Goal: Transaction & Acquisition: Purchase product/service

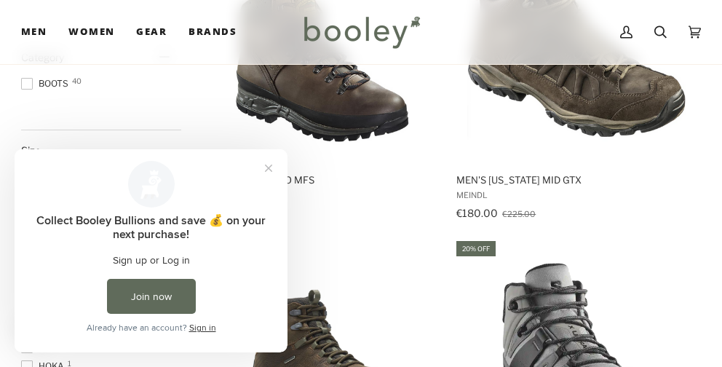
scroll to position [364, 0]
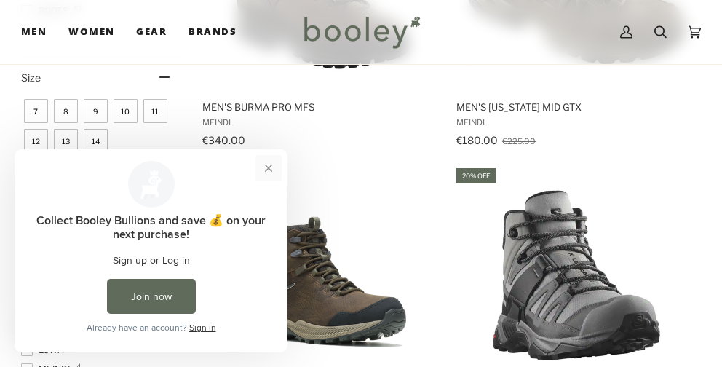
click at [269, 164] on button "Close prompt" at bounding box center [268, 168] width 26 height 26
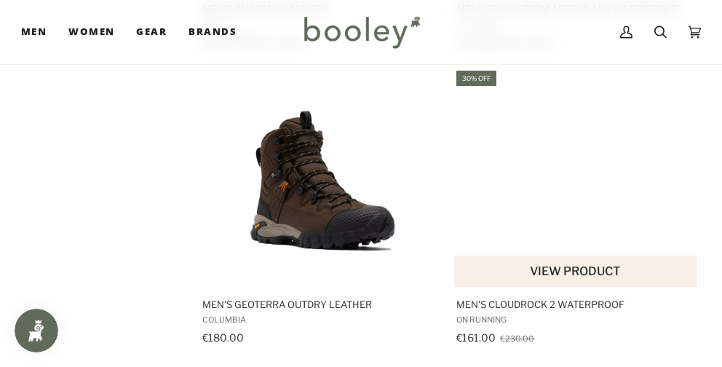
scroll to position [3057, 0]
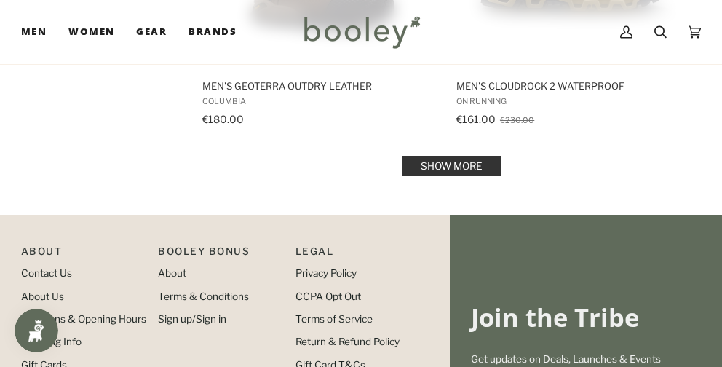
click at [456, 156] on link "Show more" at bounding box center [452, 166] width 100 height 20
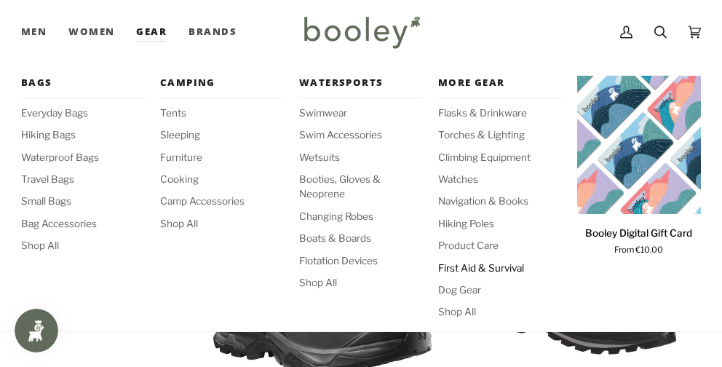
scroll to position [2152, 0]
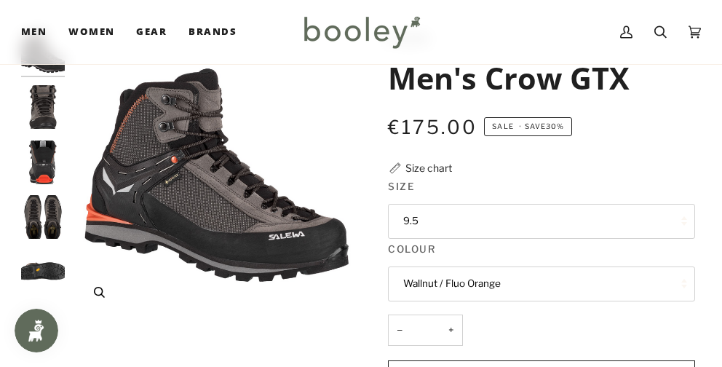
scroll to position [146, 0]
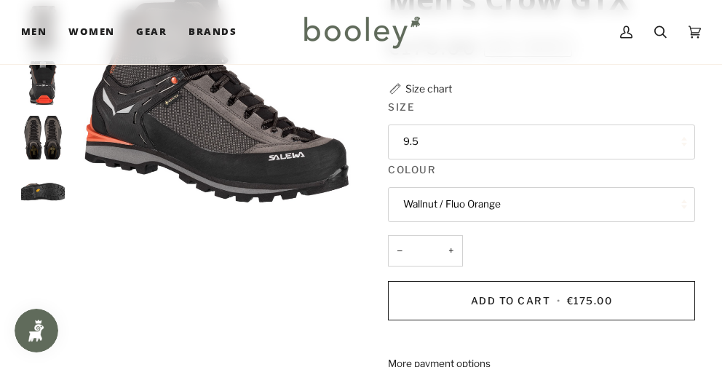
click at [478, 130] on button "9.5" at bounding box center [541, 141] width 306 height 35
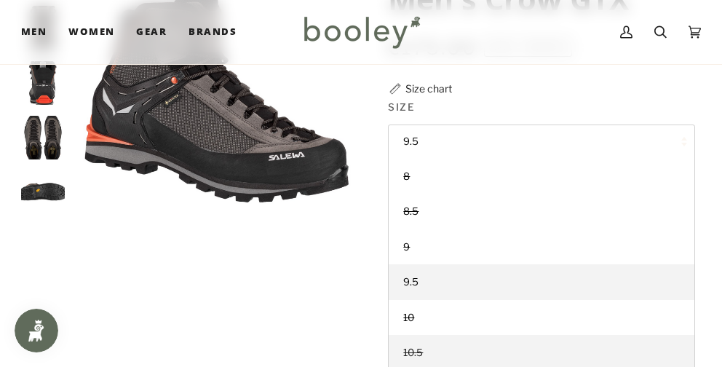
click at [443, 347] on link "10.5" at bounding box center [541, 352] width 305 height 35
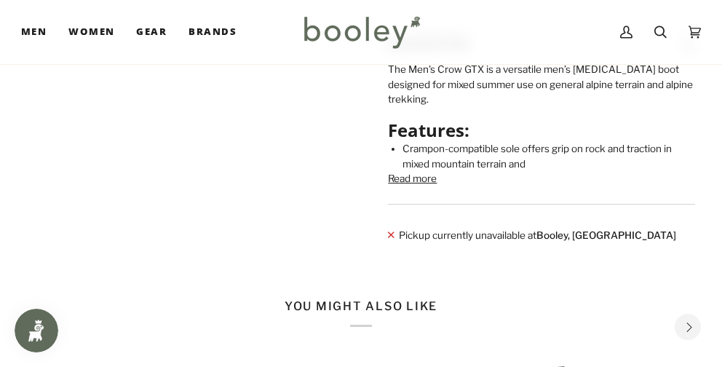
scroll to position [510, 0]
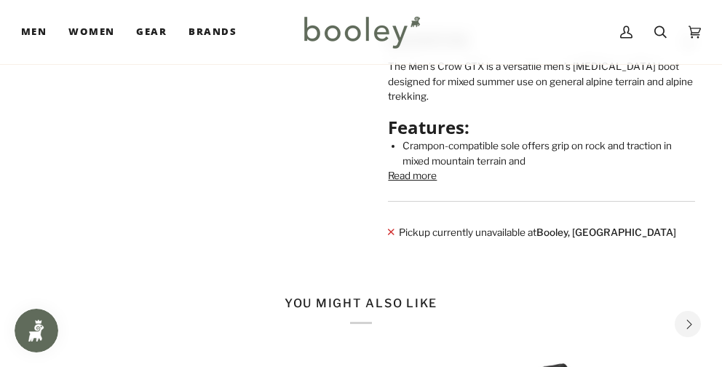
click at [424, 183] on button "Read more" at bounding box center [412, 175] width 49 height 15
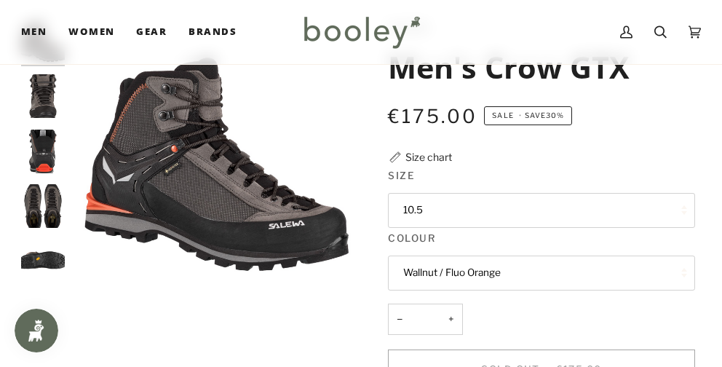
scroll to position [73, 0]
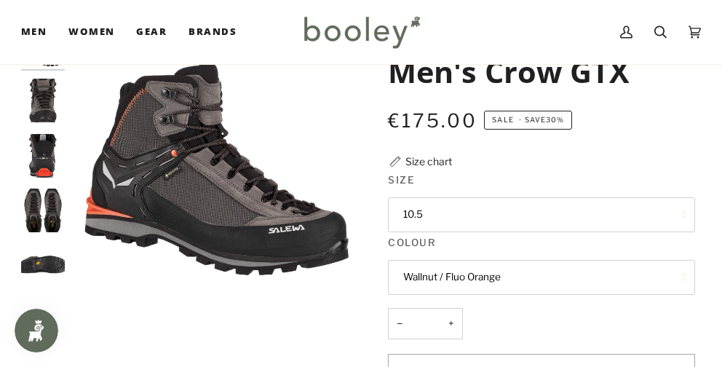
click at [469, 219] on button "10.5" at bounding box center [541, 214] width 306 height 35
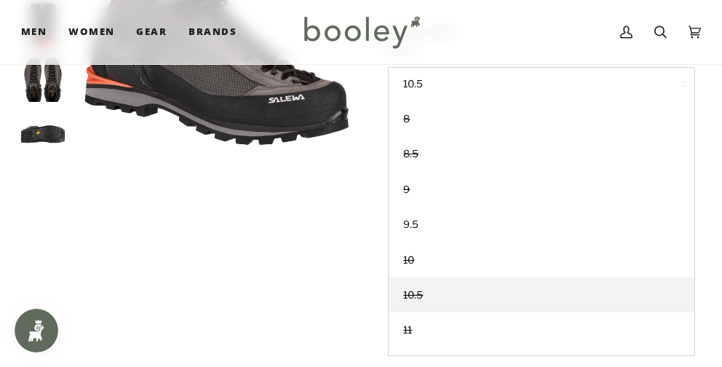
scroll to position [218, 0]
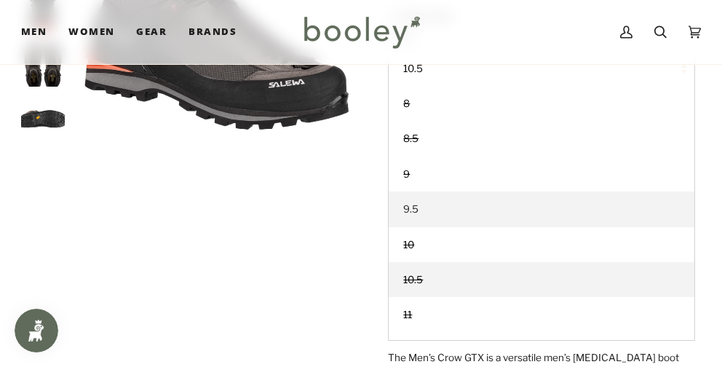
click at [452, 215] on link "9.5" at bounding box center [541, 208] width 305 height 35
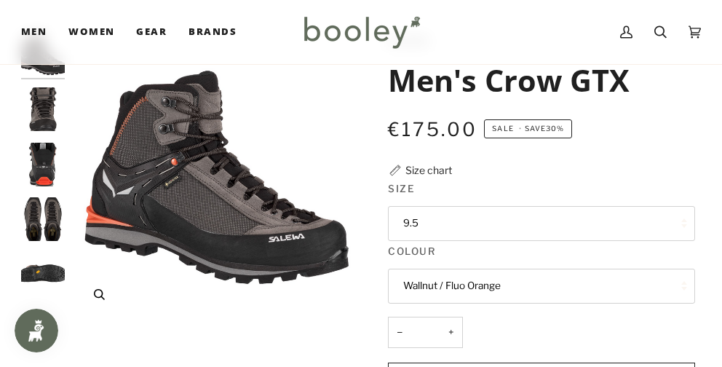
scroll to position [146, 0]
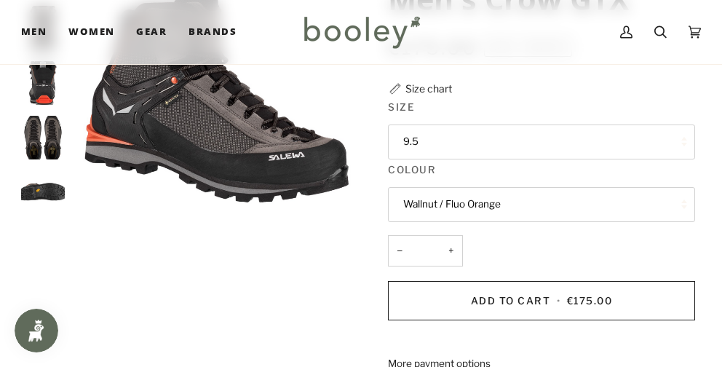
click at [39, 197] on img "Salewa Men's Crow GTX Wallnut / Fluo Orange - Booley Galway" at bounding box center [43, 192] width 44 height 44
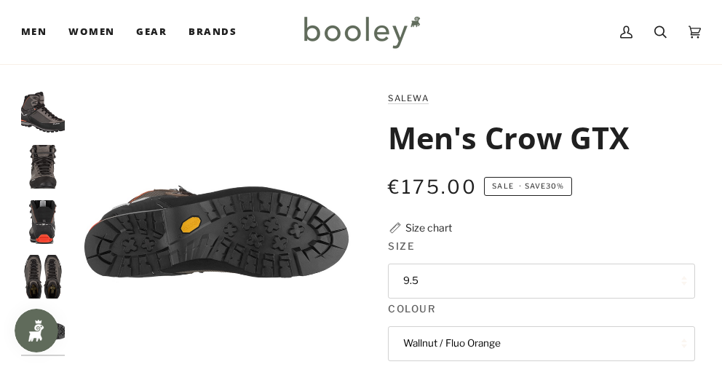
scroll to position [0, 0]
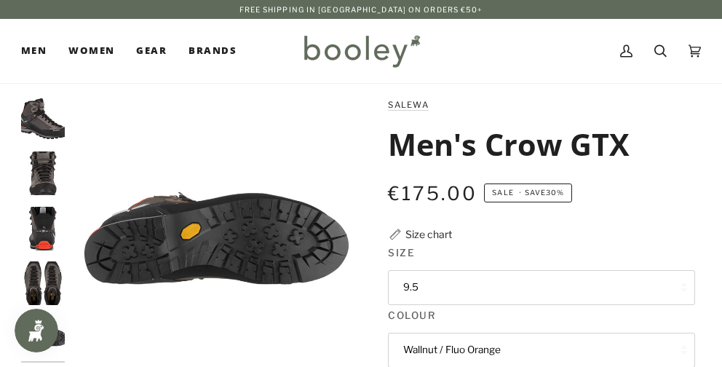
click at [472, 277] on button "9.5" at bounding box center [541, 287] width 306 height 35
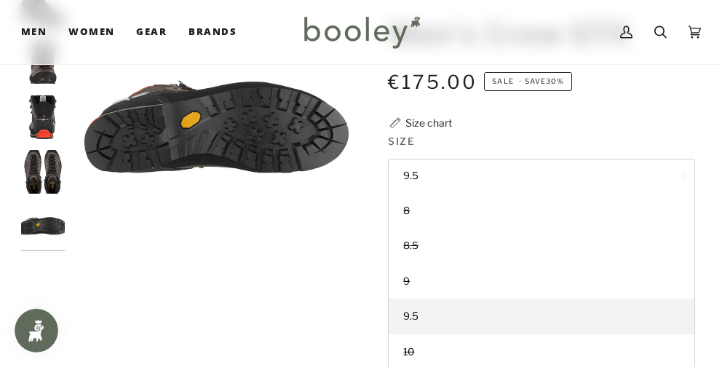
scroll to position [146, 0]
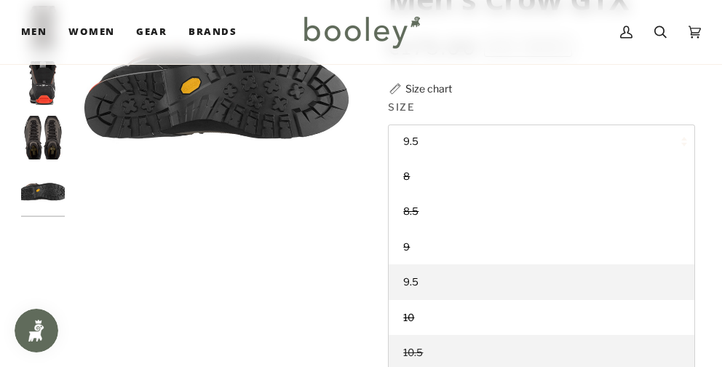
click at [435, 352] on link "10.5" at bounding box center [541, 352] width 305 height 35
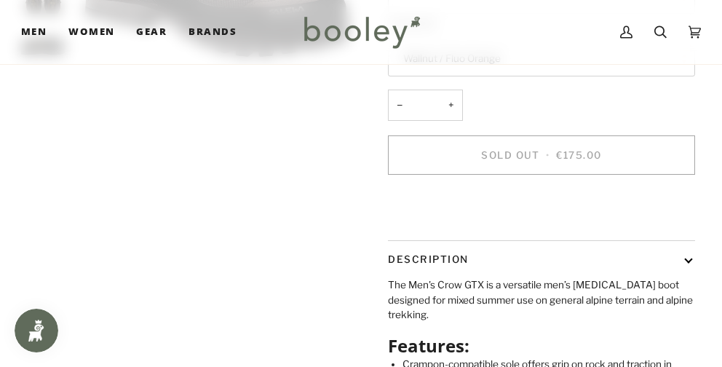
scroll to position [146, 0]
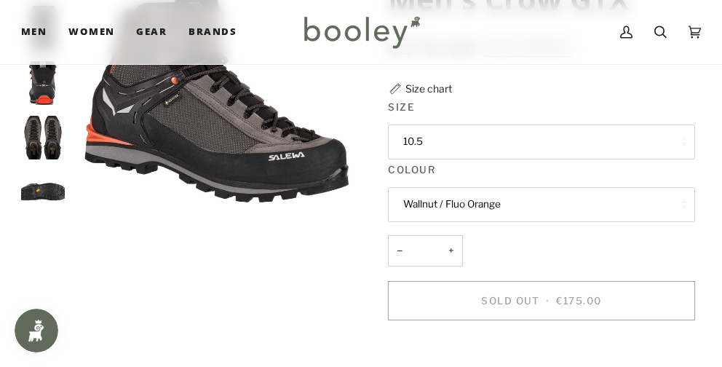
click at [500, 207] on button "Wallnut / Fluo Orange" at bounding box center [541, 204] width 306 height 35
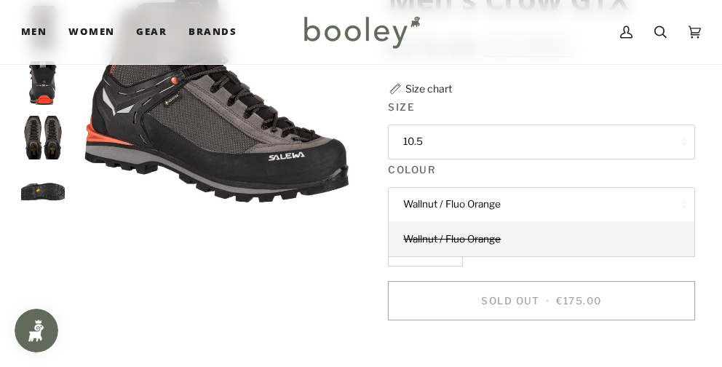
click at [500, 207] on button "Wallnut / Fluo Orange" at bounding box center [541, 204] width 306 height 35
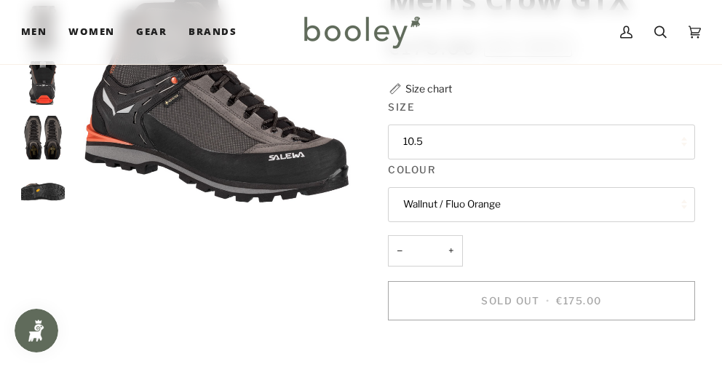
click at [503, 141] on button "10.5" at bounding box center [541, 141] width 306 height 35
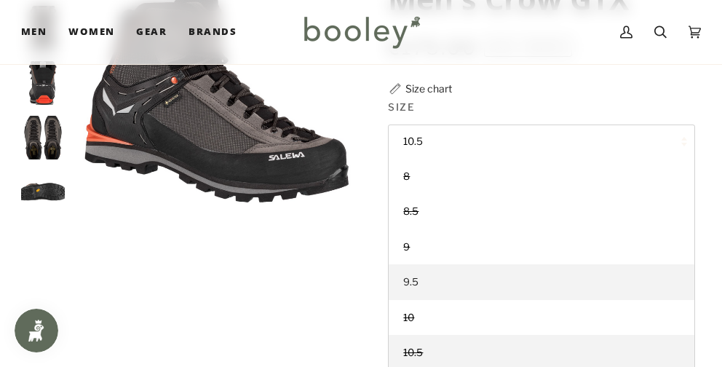
click at [439, 282] on link "9.5" at bounding box center [541, 281] width 305 height 35
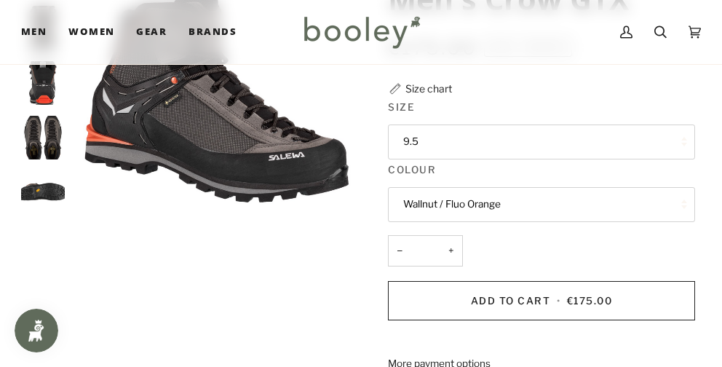
click at [487, 202] on button "Wallnut / Fluo Orange" at bounding box center [541, 204] width 306 height 35
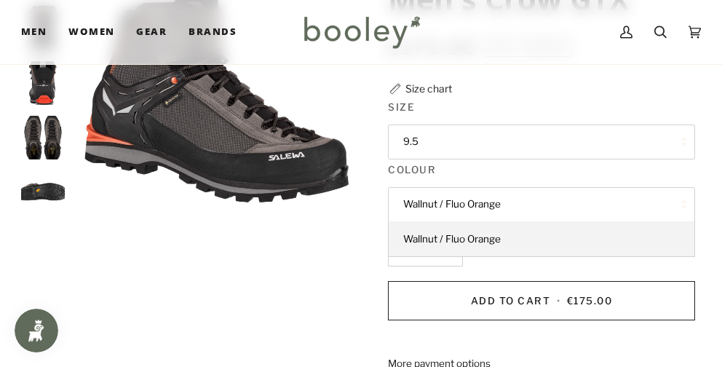
click at [487, 135] on button "9.5" at bounding box center [541, 141] width 306 height 35
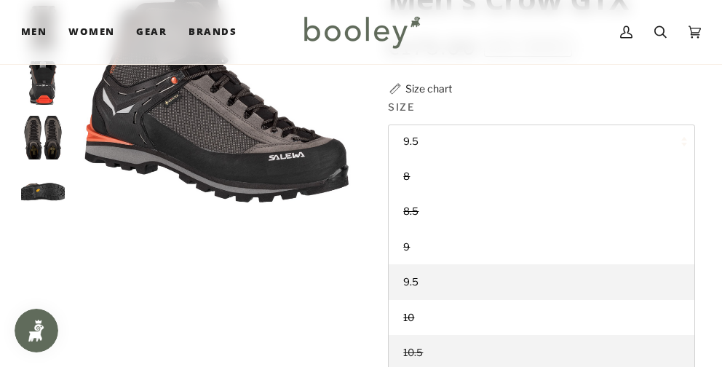
click at [470, 349] on link "10.5" at bounding box center [541, 352] width 305 height 35
